Goal: Check status: Check status

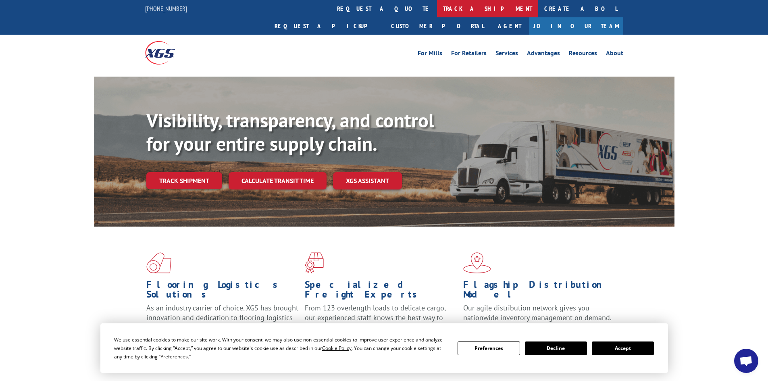
click at [437, 11] on link "track a shipment" at bounding box center [487, 8] width 101 height 17
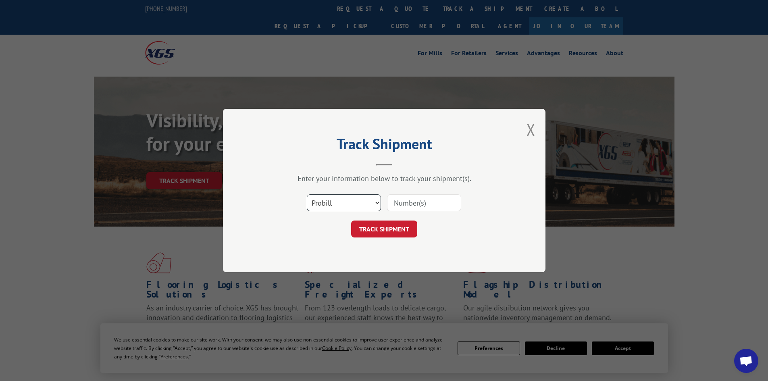
click at [356, 204] on select "Select category... Probill BOL PO" at bounding box center [344, 202] width 74 height 17
select select "bol"
click at [307, 194] on select "Select category... Probill BOL PO" at bounding box center [344, 202] width 74 height 17
paste input "467099"
type input "467099"
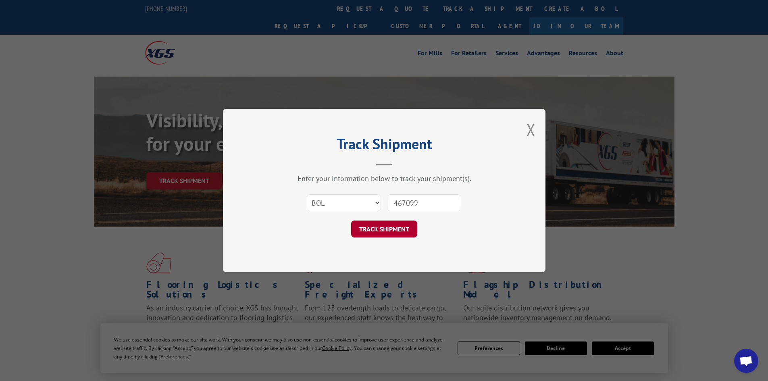
click at [396, 222] on button "TRACK SHIPMENT" at bounding box center [384, 228] width 66 height 17
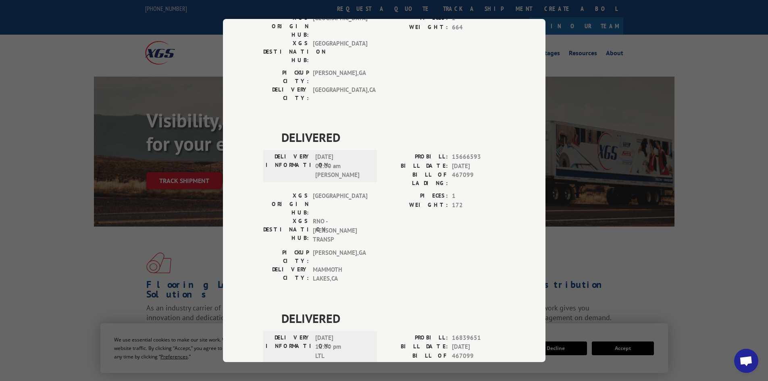
scroll to position [190, 0]
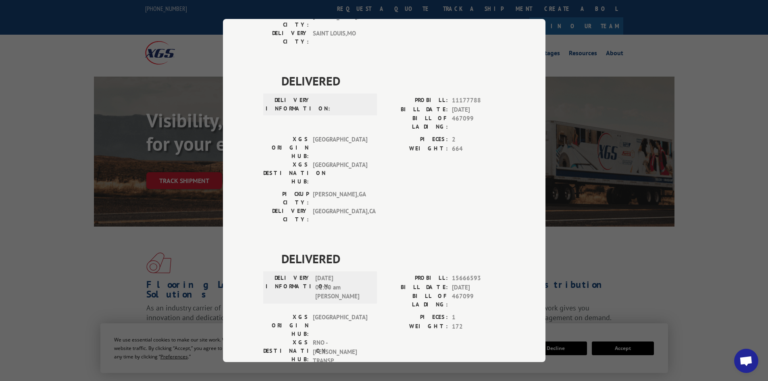
click at [205, 54] on div "Track Shipment DELIVERED DELIVERY INFORMATION: PROBILL: 9751639 BILL DATE: [DAT…" at bounding box center [384, 190] width 768 height 381
